Goal: Transaction & Acquisition: Purchase product/service

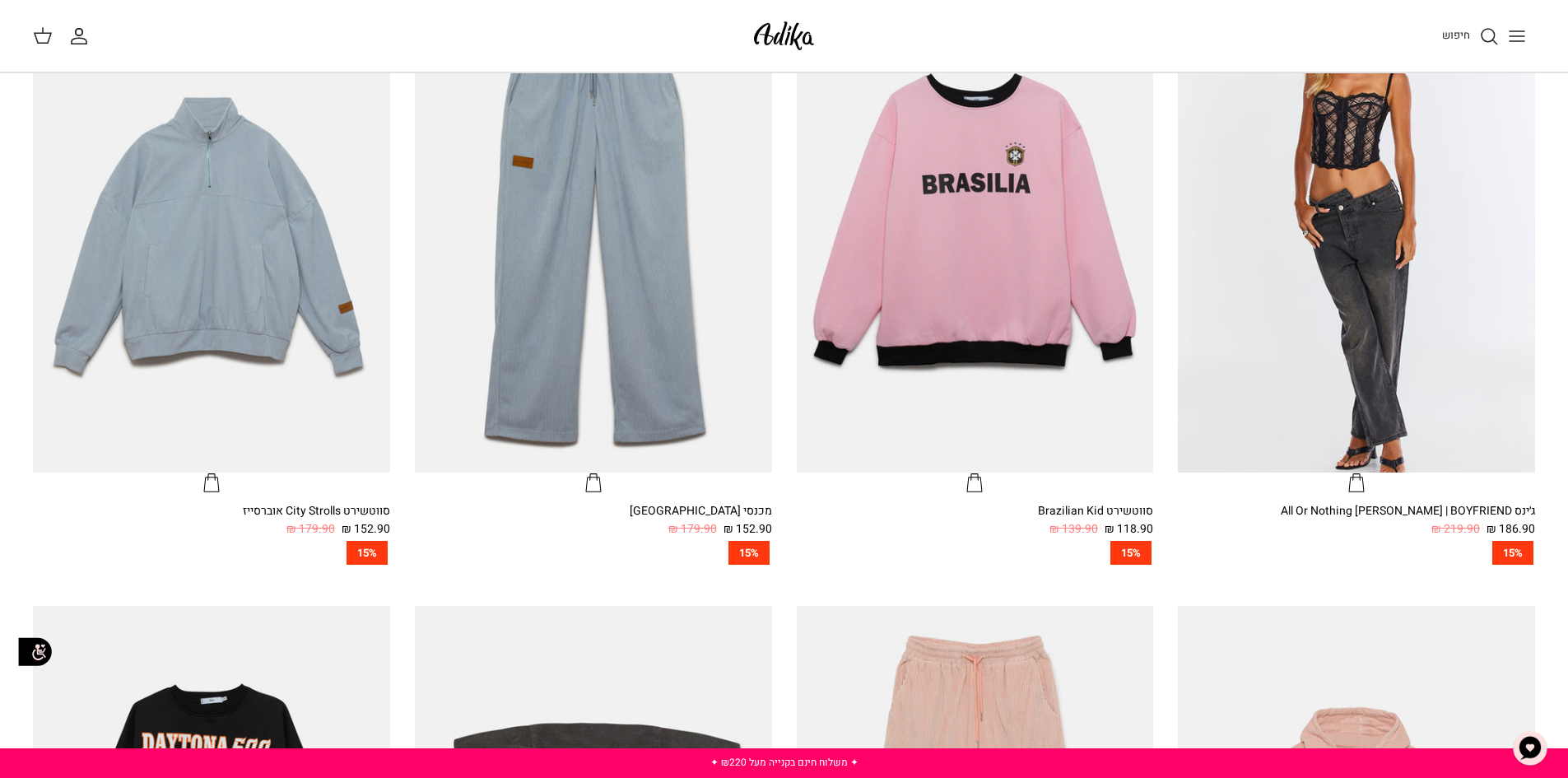
scroll to position [412, 0]
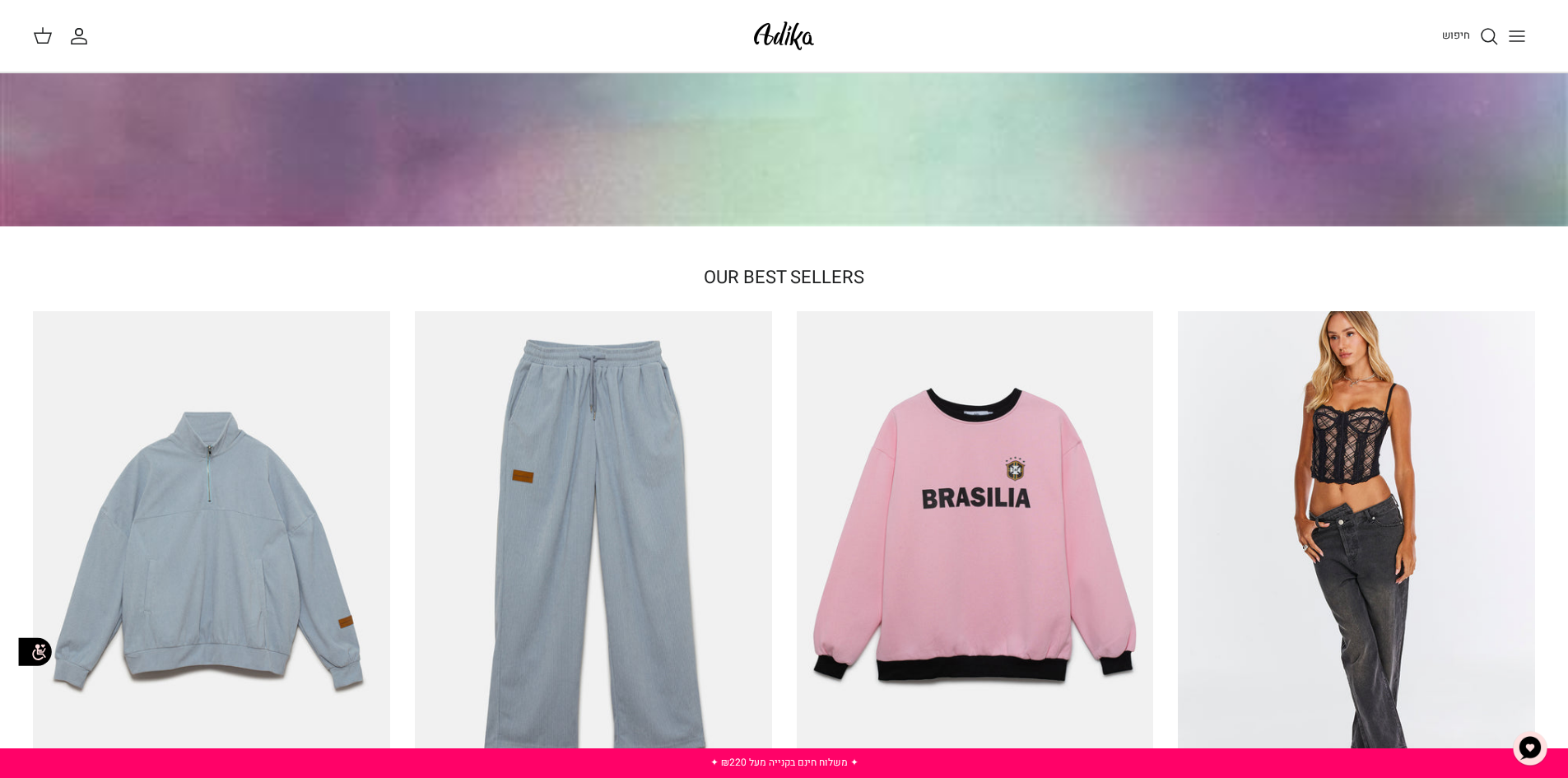
click at [1524, 31] on icon "Toggle menu" at bounding box center [1516, 35] width 19 height 19
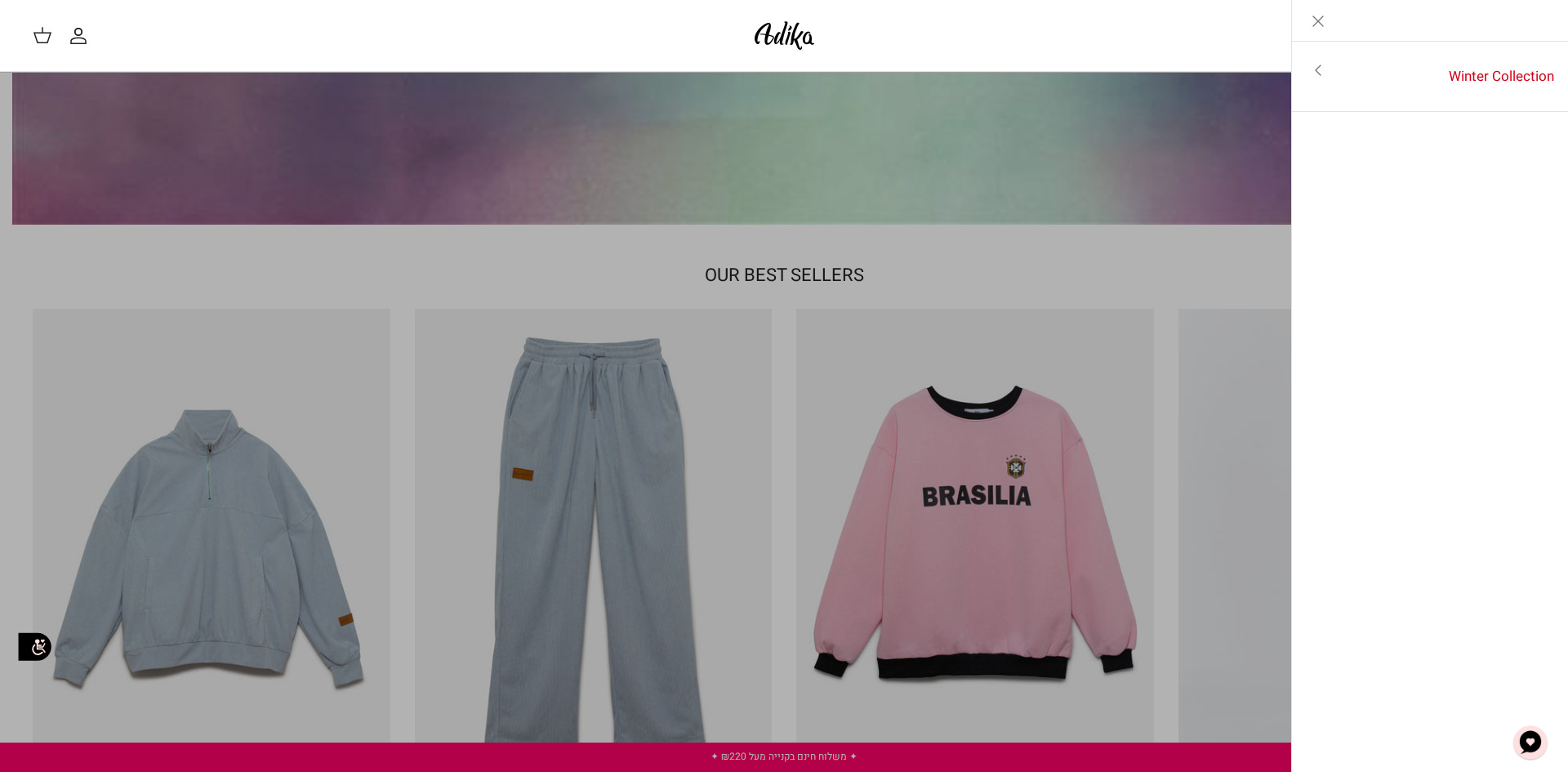
click at [1322, 66] on icon "Toggle menu" at bounding box center [1318, 70] width 19 height 19
click at [1319, 23] on icon "Close" at bounding box center [1318, 20] width 19 height 19
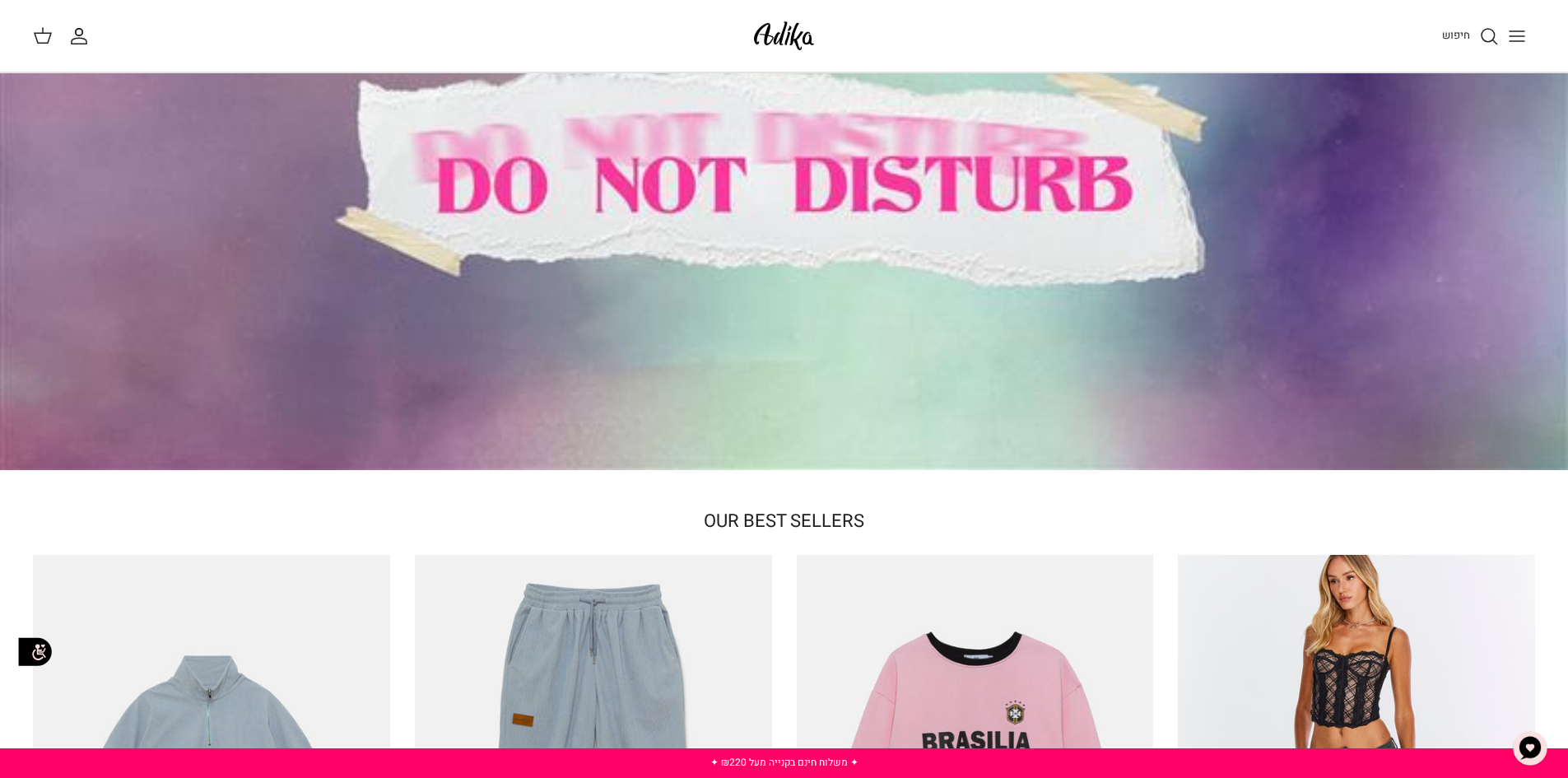
scroll to position [0, 0]
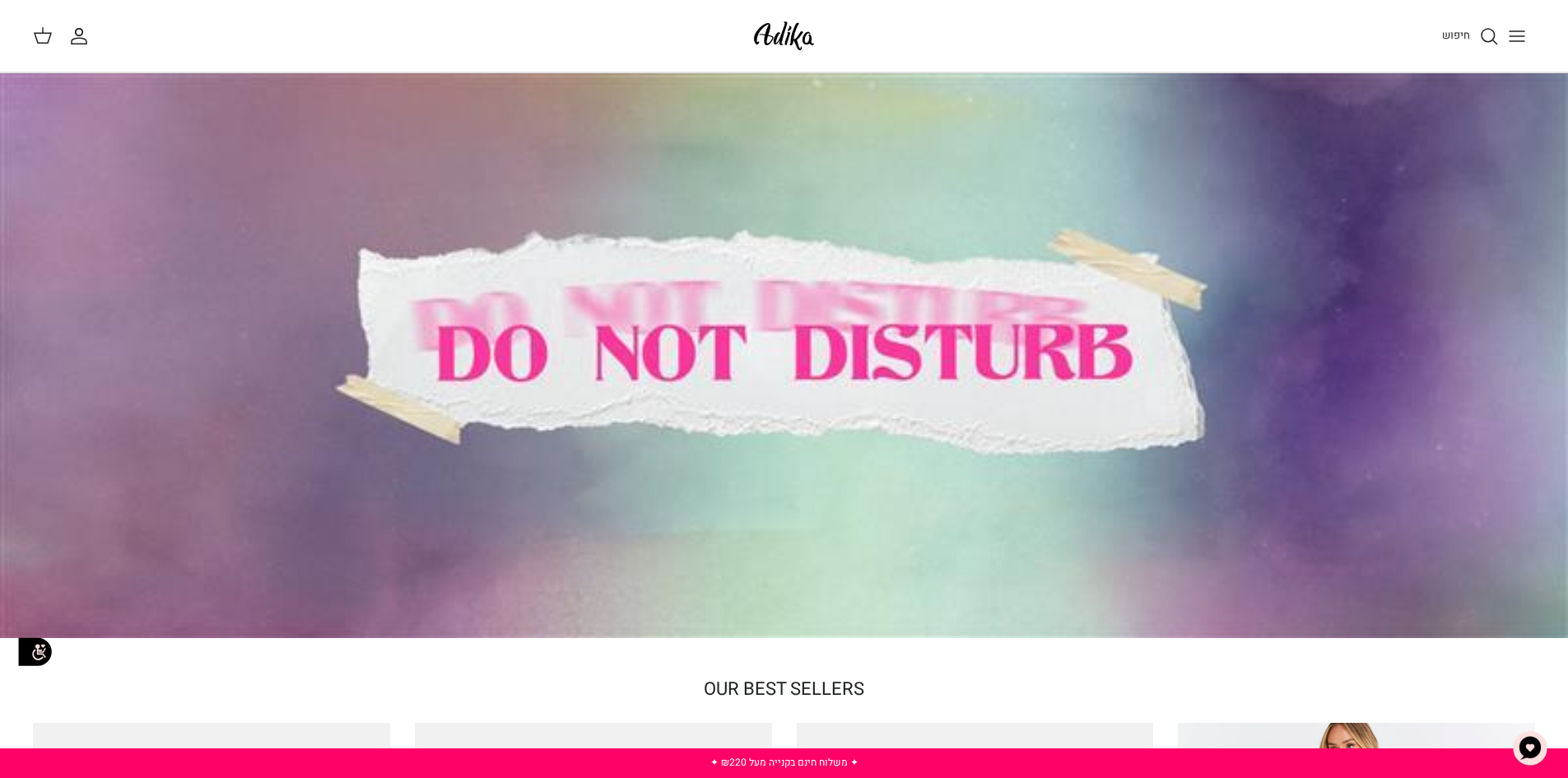
click at [522, 423] on div at bounding box center [784, 355] width 1568 height 565
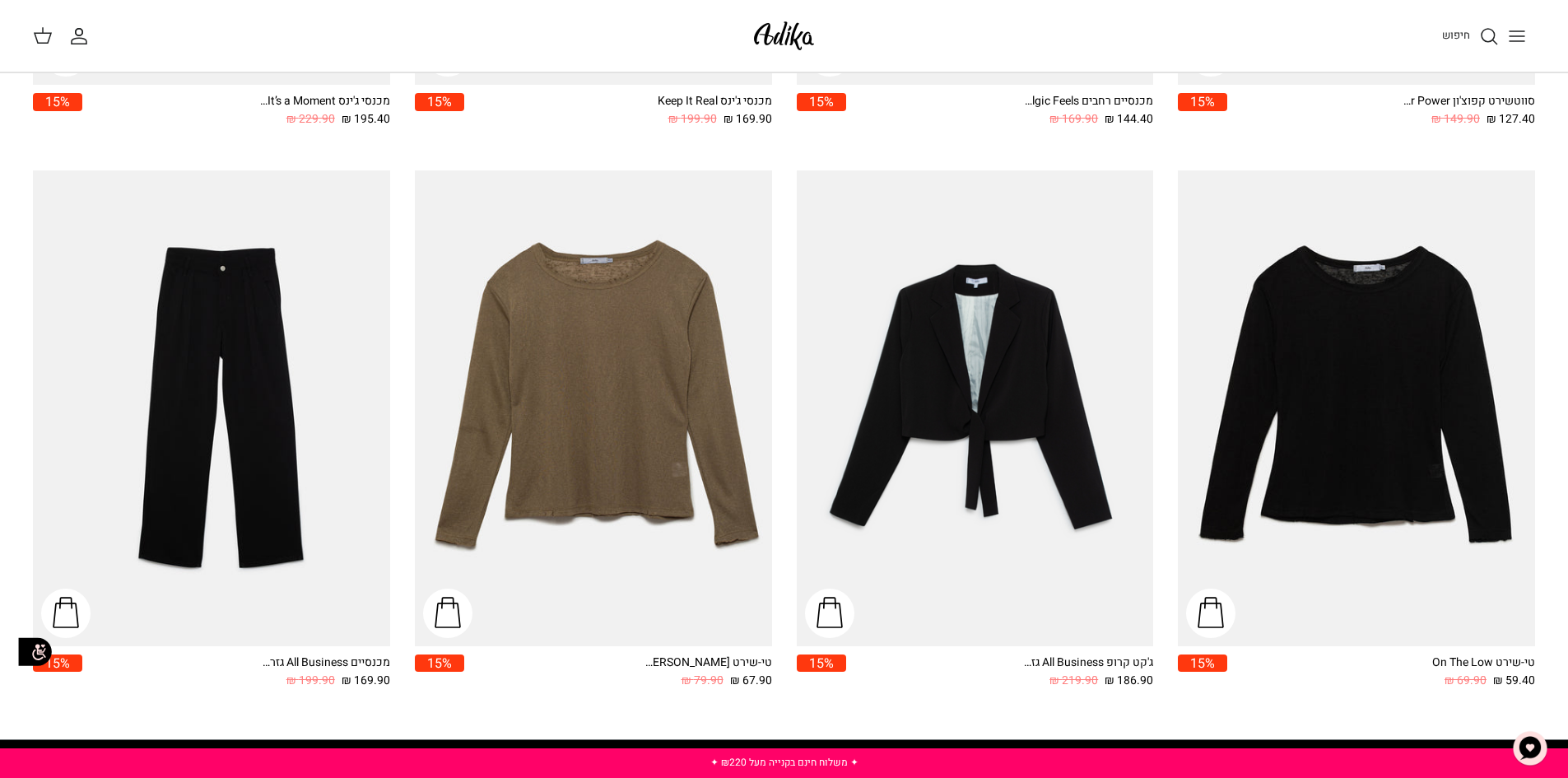
scroll to position [2305, 0]
